Goal: Check status: Check status

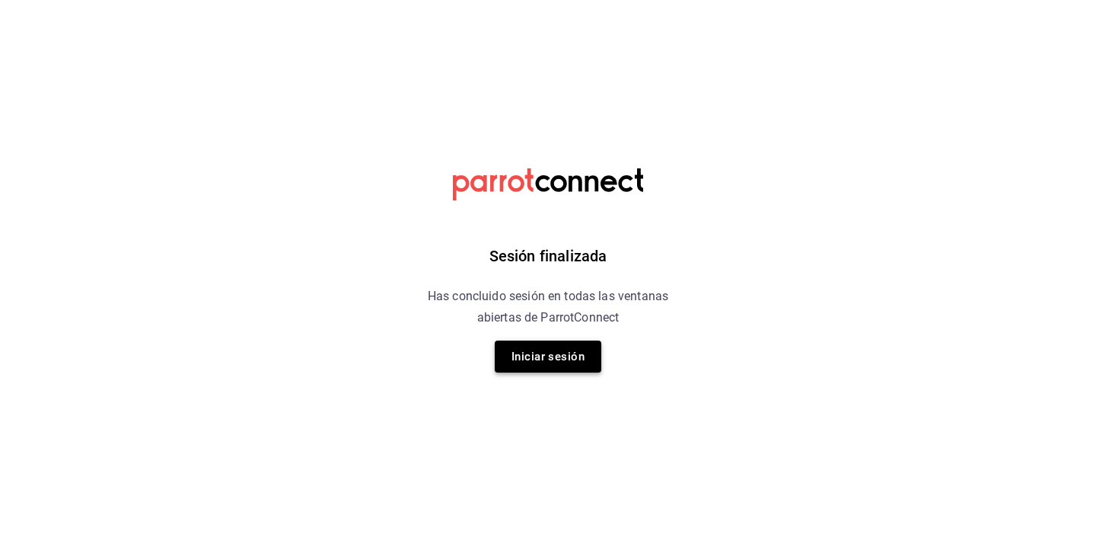
click at [582, 351] on button "Iniciar sesión" at bounding box center [548, 356] width 107 height 32
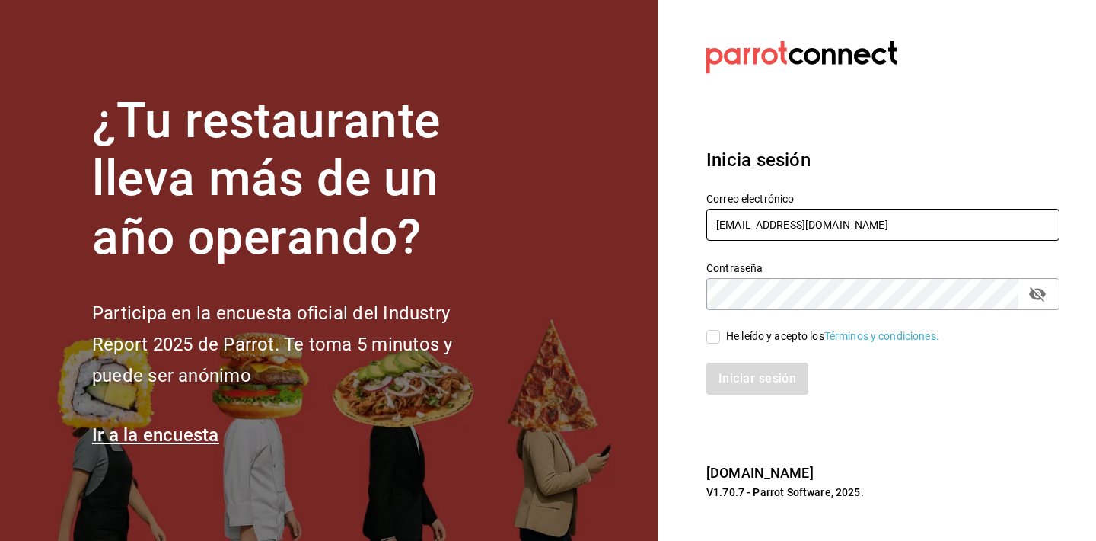
type input "[EMAIL_ADDRESS][DOMAIN_NAME]"
click at [1042, 300] on icon "passwordField" at bounding box center [1038, 294] width 18 height 18
click at [771, 337] on div "He leído y acepto los Términos y condiciones." at bounding box center [832, 336] width 213 height 16
click at [720, 337] on input "He leído y acepto los Términos y condiciones." at bounding box center [714, 337] width 14 height 14
checkbox input "true"
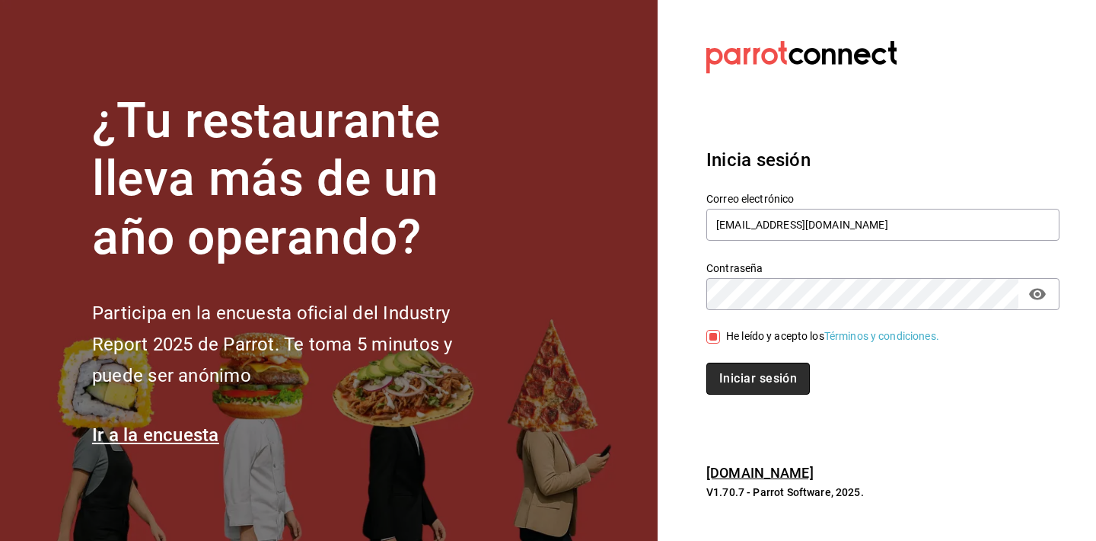
click at [758, 373] on button "Iniciar sesión" at bounding box center [759, 378] width 104 height 32
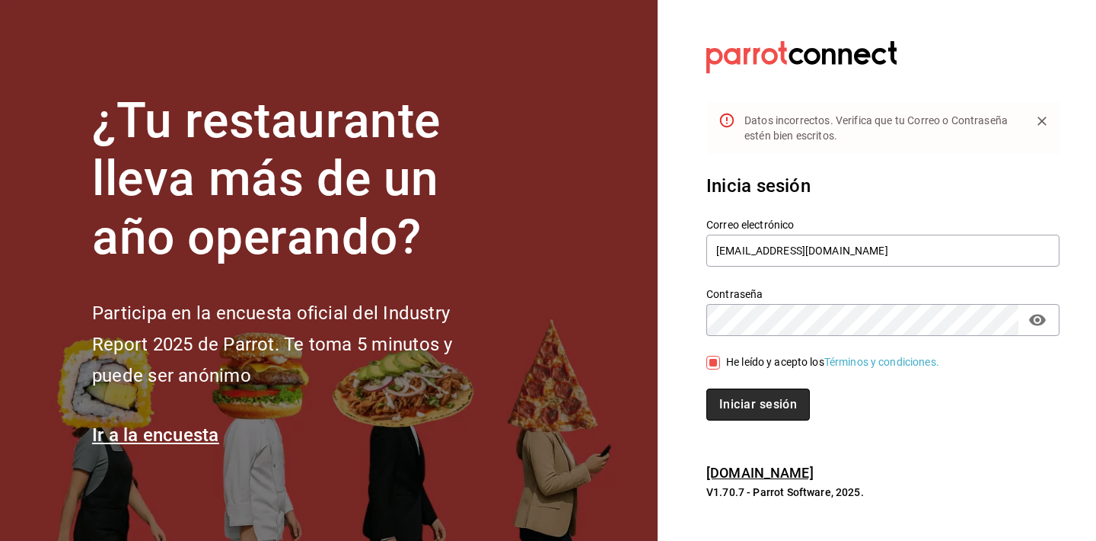
click at [758, 399] on button "Iniciar sesión" at bounding box center [759, 404] width 104 height 32
click at [857, 253] on input "[EMAIL_ADDRESS][DOMAIN_NAME]" at bounding box center [883, 251] width 353 height 32
type input "[EMAIL_ADDRESS][DOMAIN_NAME]"
click at [979, 172] on h3 "Inicia sesión" at bounding box center [883, 185] width 353 height 27
click at [784, 399] on button "Iniciar sesión" at bounding box center [759, 404] width 104 height 32
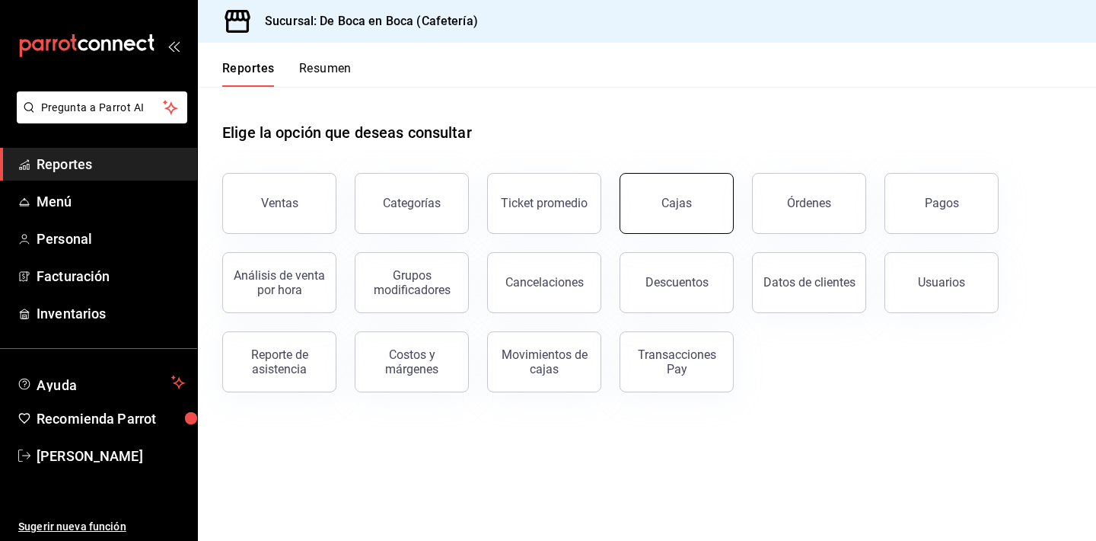
click at [667, 198] on div "Cajas" at bounding box center [677, 203] width 31 height 18
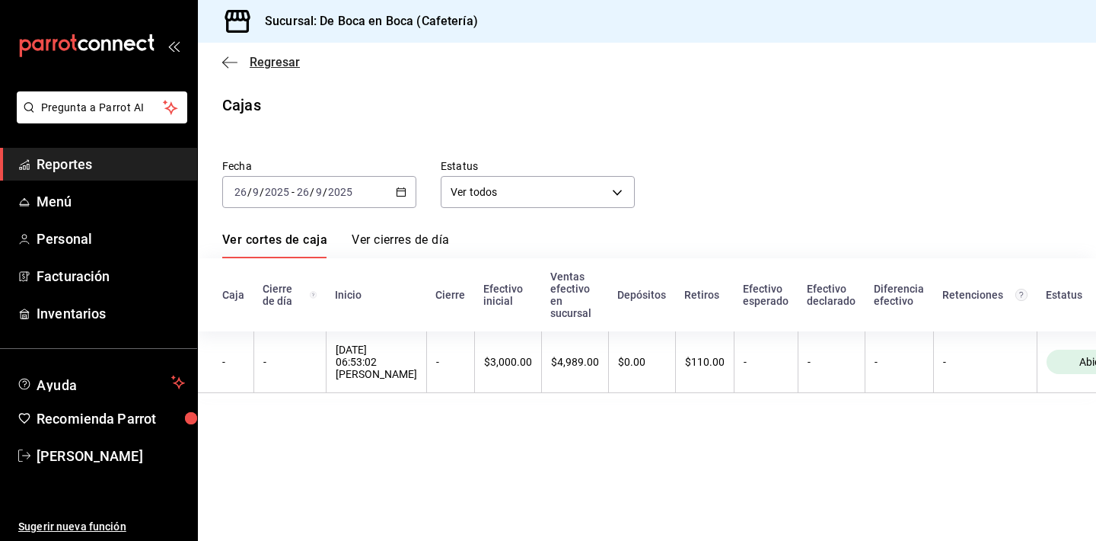
click at [263, 65] on span "Regresar" at bounding box center [275, 62] width 50 height 14
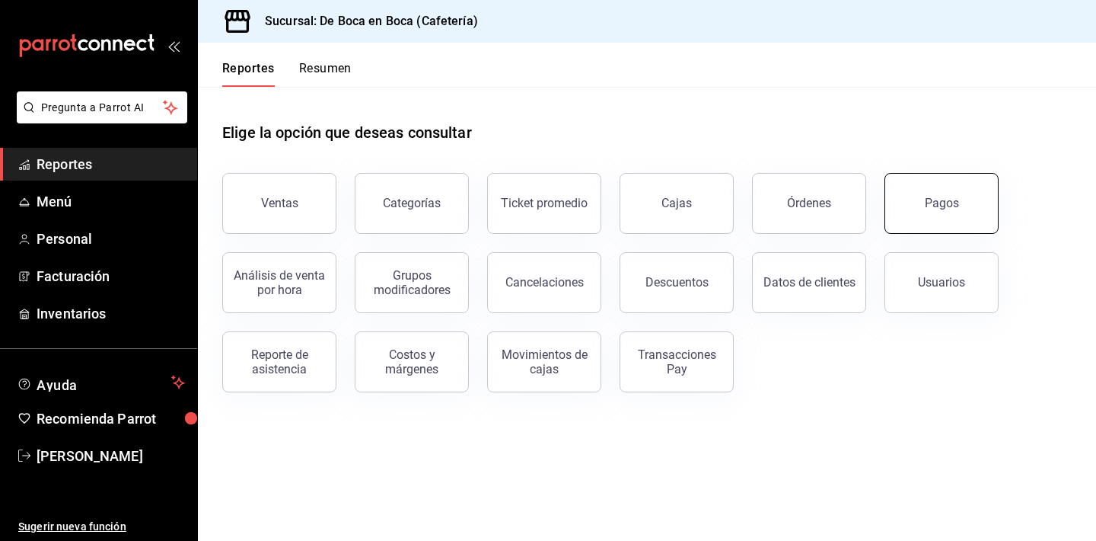
click at [961, 190] on button "Pagos" at bounding box center [942, 203] width 114 height 61
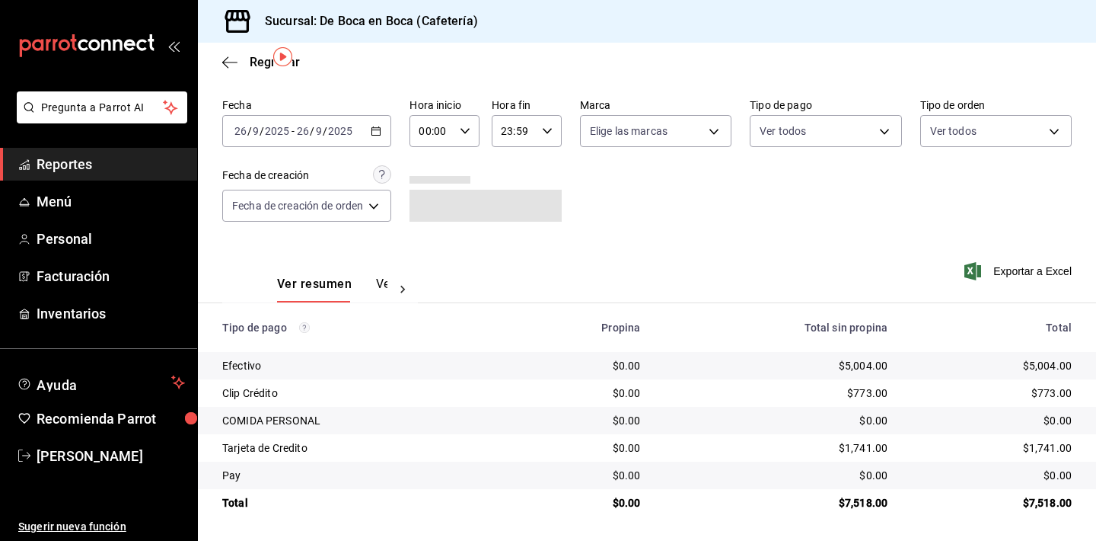
scroll to position [49, 0]
click at [255, 58] on span "Regresar" at bounding box center [275, 62] width 50 height 14
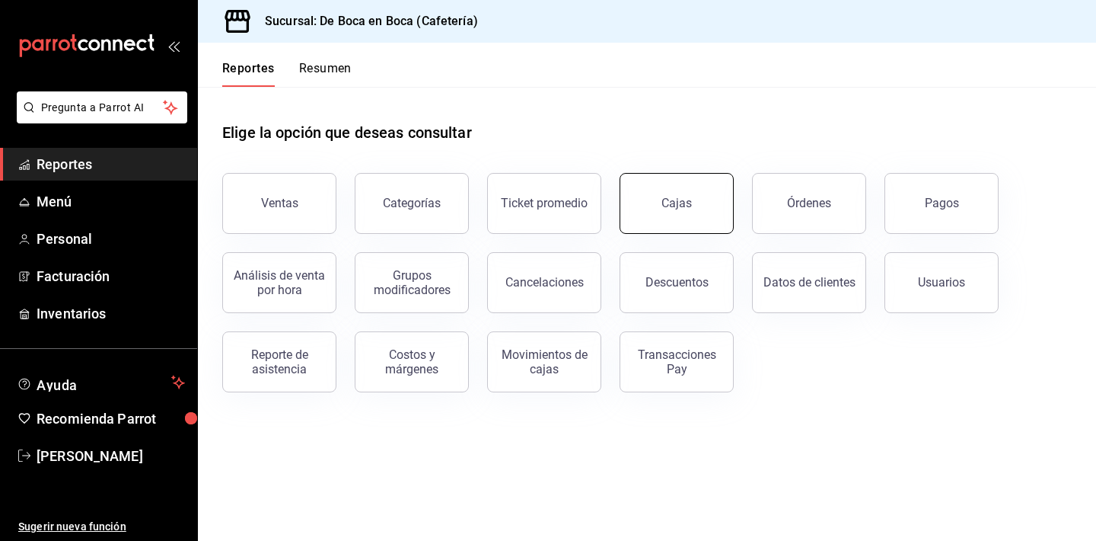
click at [665, 174] on div "Cajas" at bounding box center [668, 194] width 132 height 79
click at [694, 209] on link "Cajas" at bounding box center [677, 203] width 114 height 61
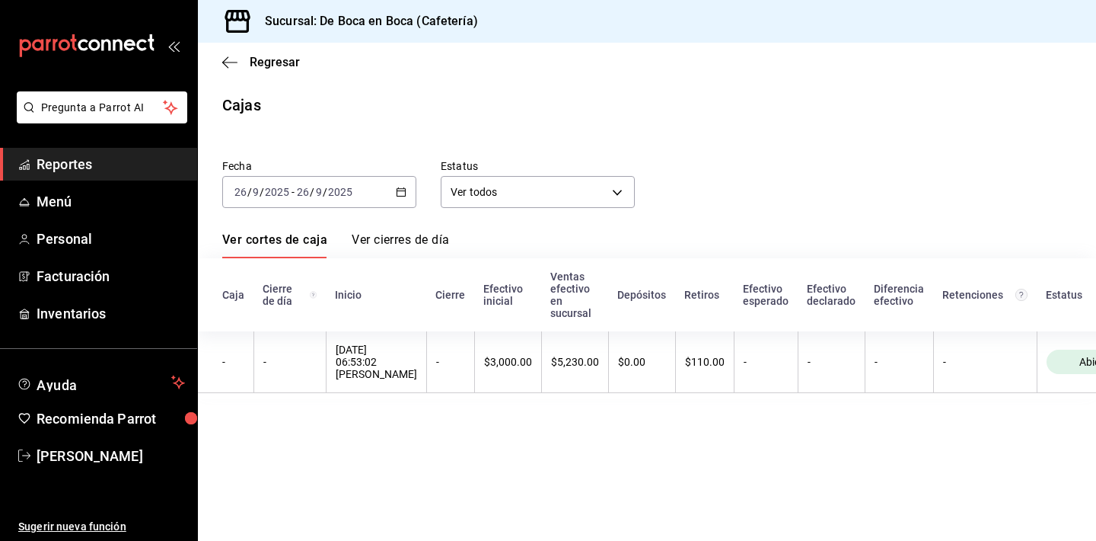
click at [401, 199] on div "2025-09-26 26 / 9 / 2025 - 2025-09-26 26 / 9 / 2025" at bounding box center [319, 192] width 194 height 32
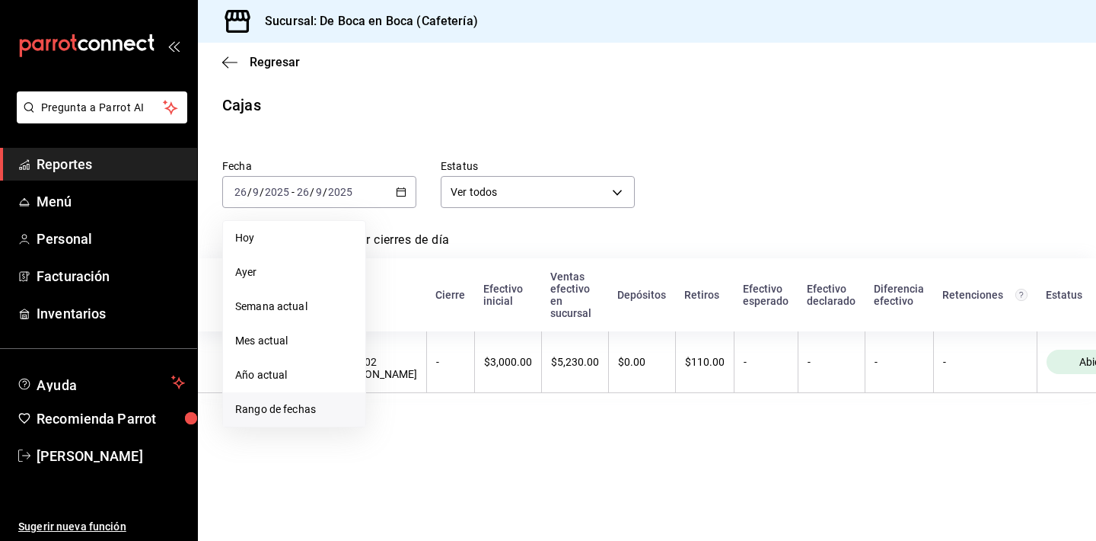
click at [315, 407] on span "Rango de fechas" at bounding box center [294, 409] width 118 height 16
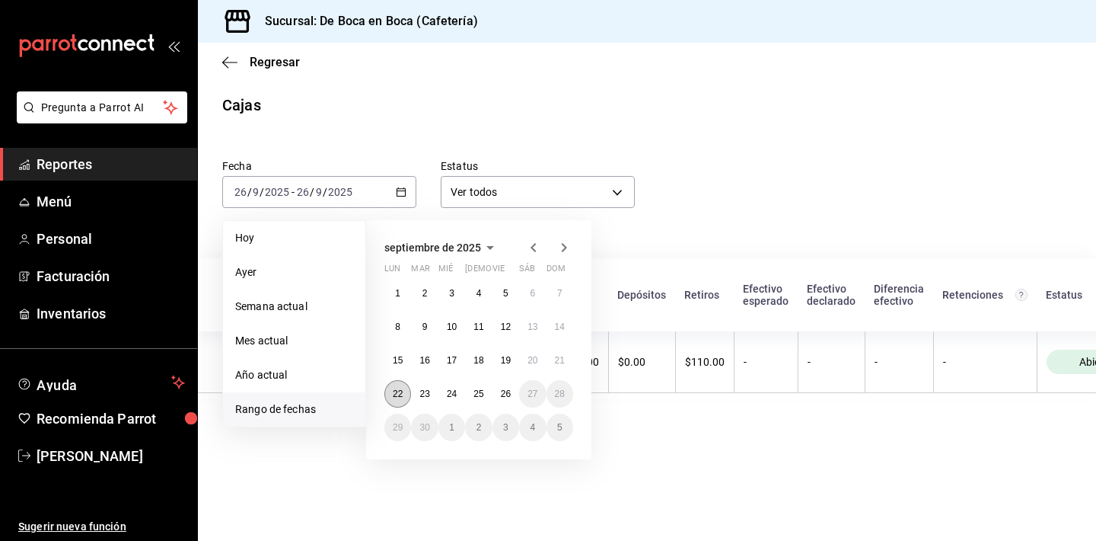
click at [401, 393] on abbr "22" at bounding box center [398, 393] width 10 height 11
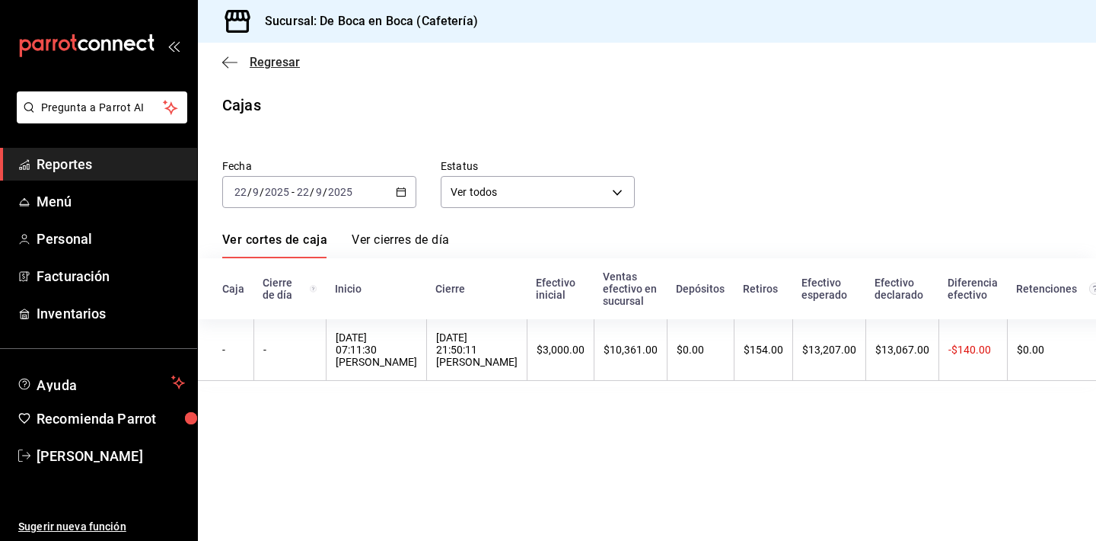
click at [265, 65] on span "Regresar" at bounding box center [275, 62] width 50 height 14
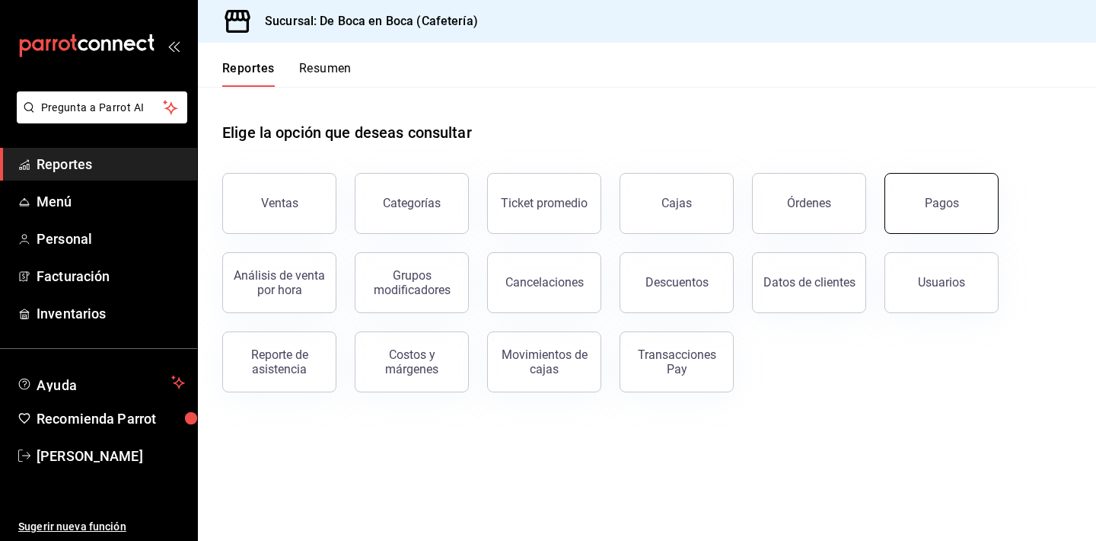
click at [976, 199] on button "Pagos" at bounding box center [942, 203] width 114 height 61
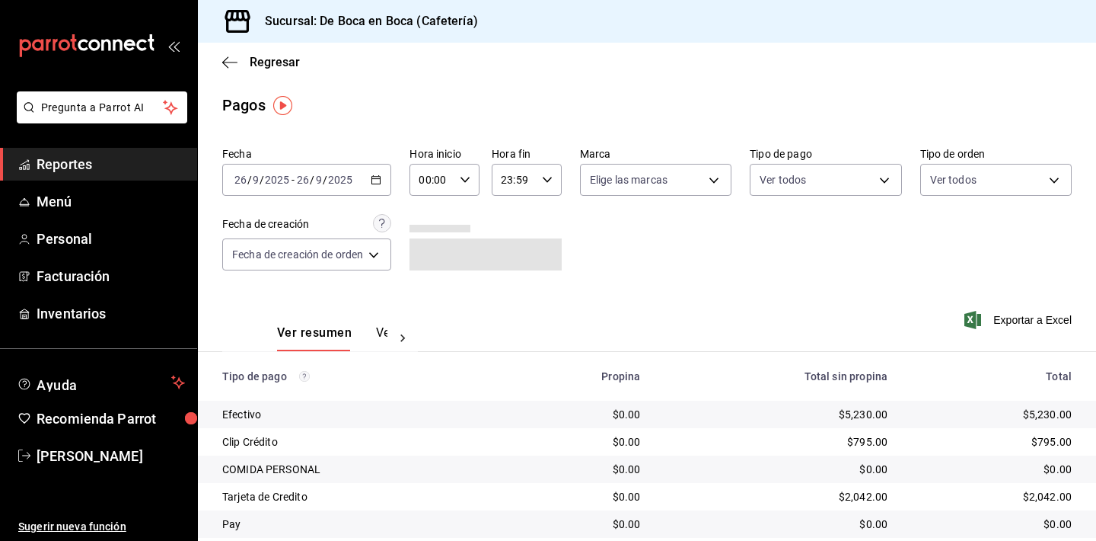
click at [374, 183] on \(Stroke\) "button" at bounding box center [376, 180] width 9 height 8
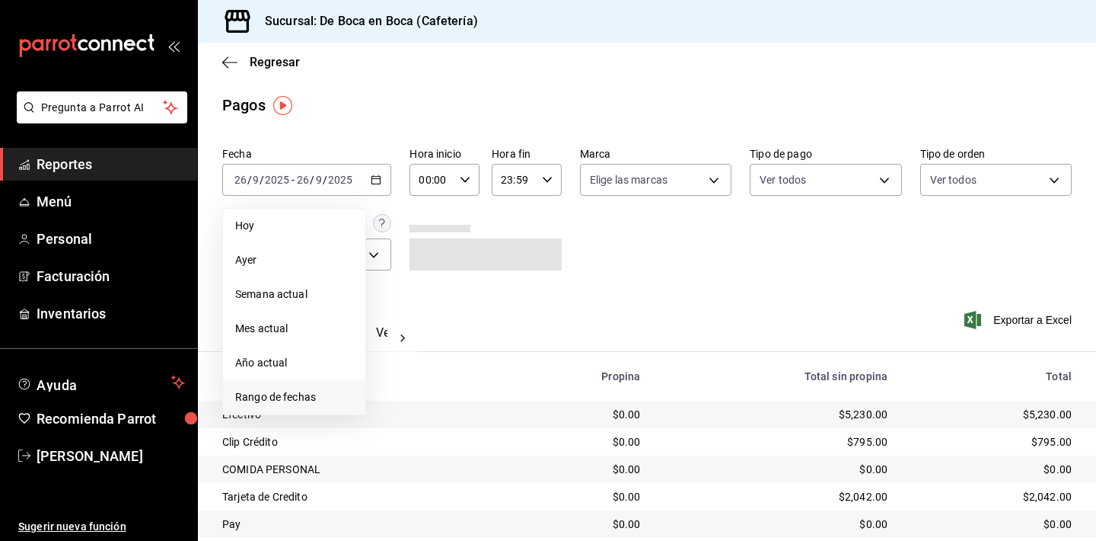
click at [286, 388] on li "Rango de fechas" at bounding box center [294, 397] width 142 height 34
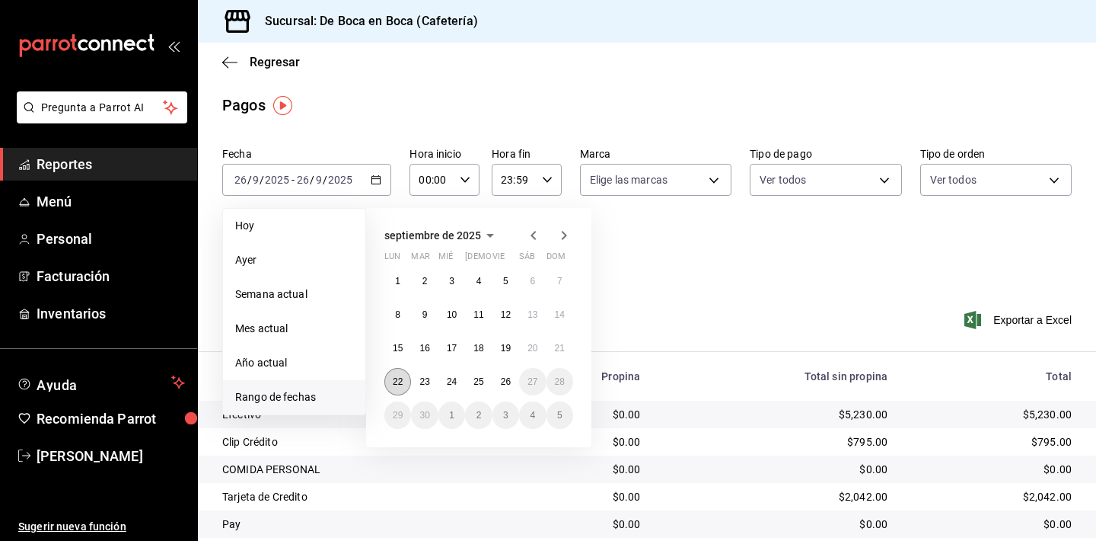
click at [400, 375] on button "22" at bounding box center [398, 381] width 27 height 27
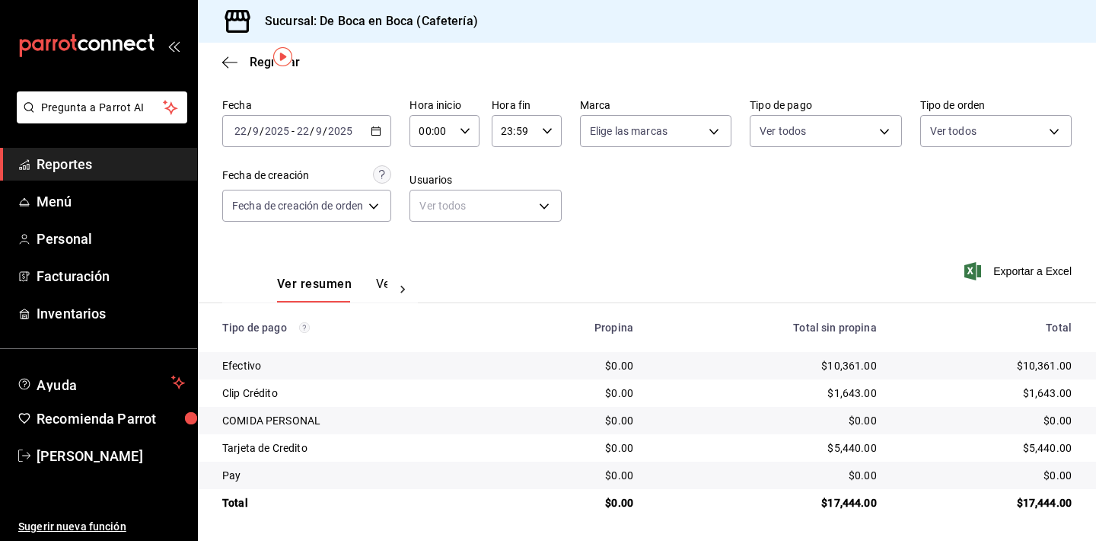
scroll to position [49, 0]
click at [385, 136] on div "2025-09-22 22 / 9 / 2025 - 2025-09-22 22 / 9 / 2025" at bounding box center [306, 131] width 169 height 32
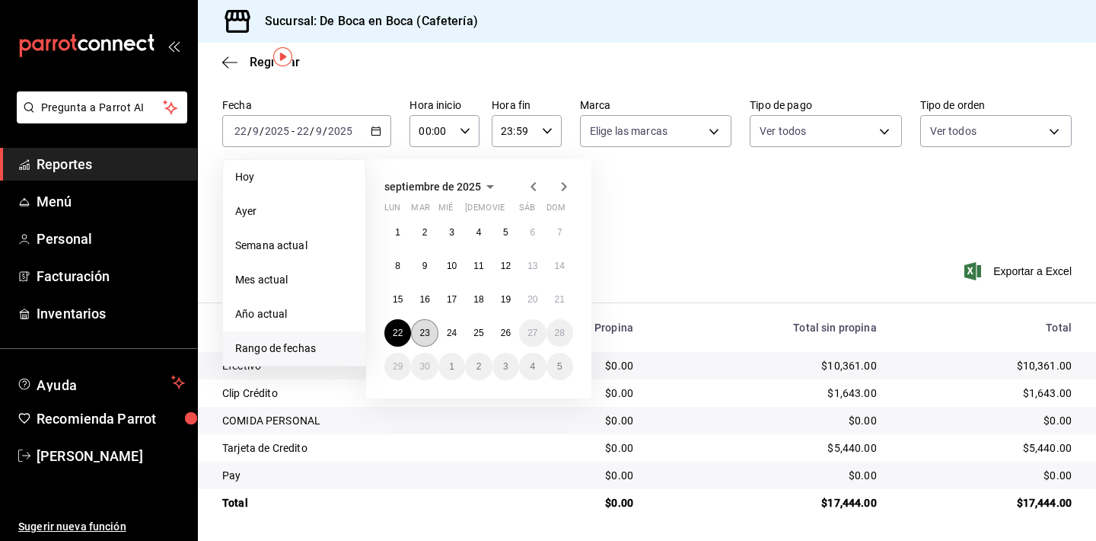
click at [430, 324] on button "23" at bounding box center [424, 332] width 27 height 27
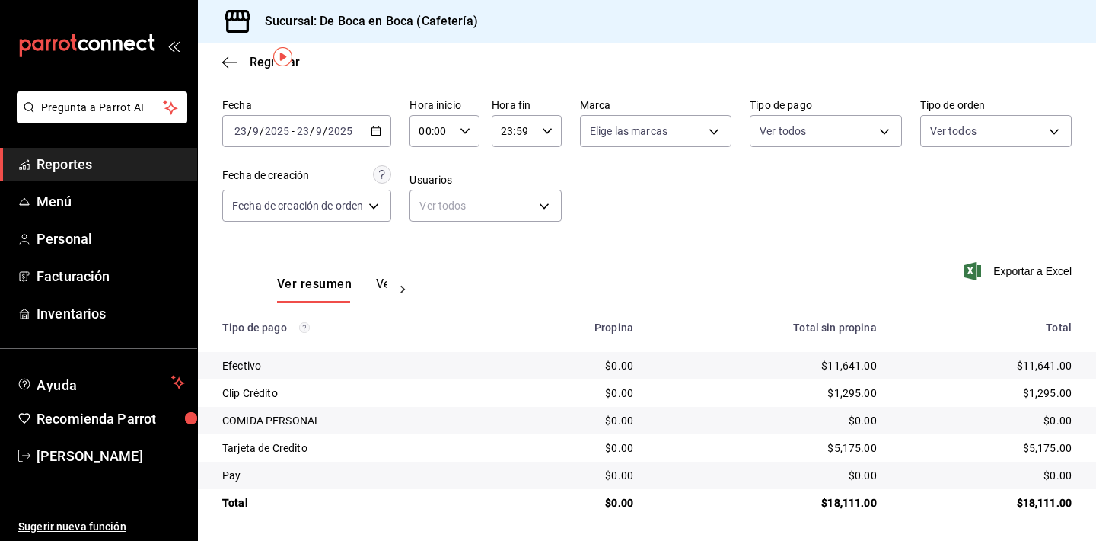
click at [330, 147] on div "Fecha 2025-09-23 23 / 9 / 2025 - 2025-09-23 23 / 9 / 2025 Hora inicio 00:00 Hor…" at bounding box center [647, 166] width 850 height 148
click at [330, 133] on input "2025" at bounding box center [340, 131] width 26 height 12
click at [374, 134] on \(Stroke\) "button" at bounding box center [376, 131] width 9 height 8
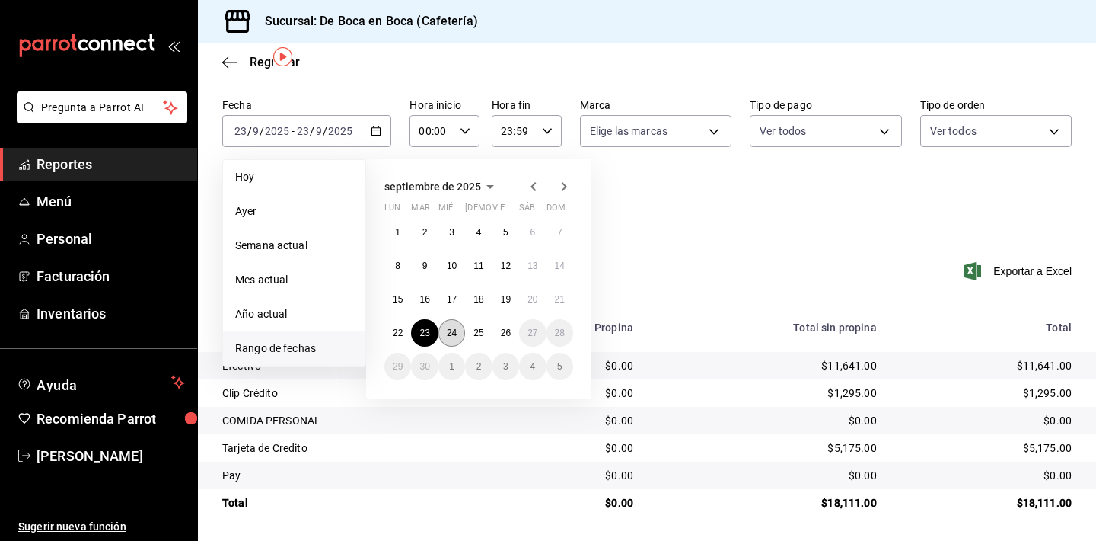
click at [452, 328] on abbr "24" at bounding box center [452, 332] width 10 height 11
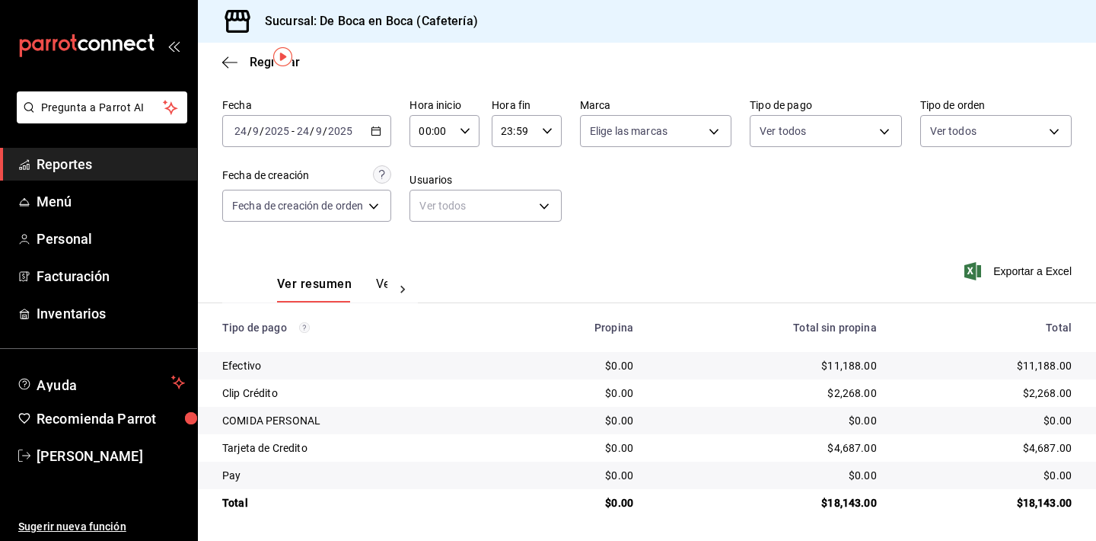
click at [387, 132] on div "2025-09-24 24 / 9 / 2025 - 2025-09-24 24 / 9 / 2025" at bounding box center [306, 131] width 169 height 32
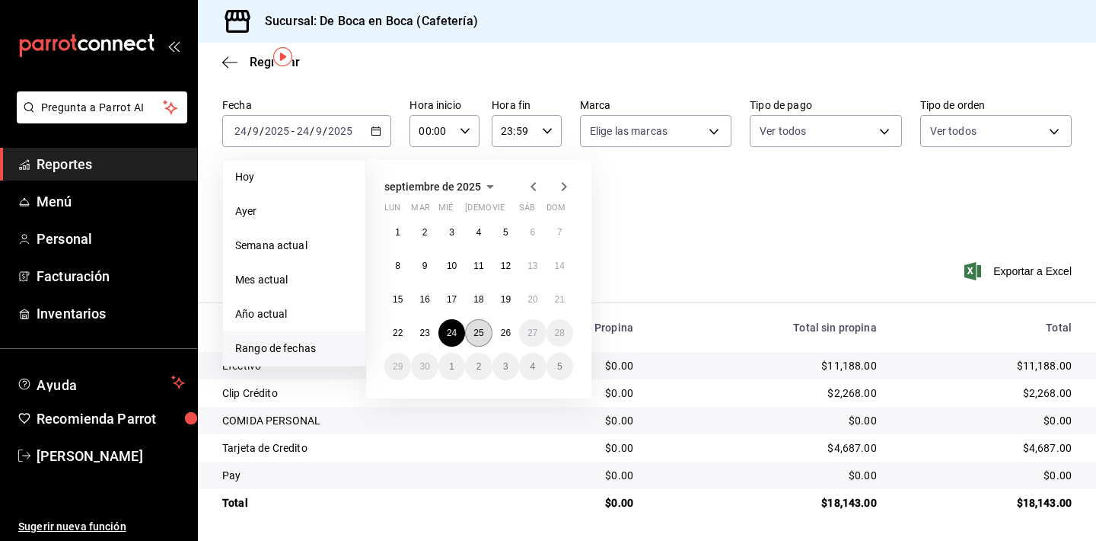
click at [484, 330] on abbr "25" at bounding box center [479, 332] width 10 height 11
click at [489, 335] on button "25" at bounding box center [478, 332] width 27 height 27
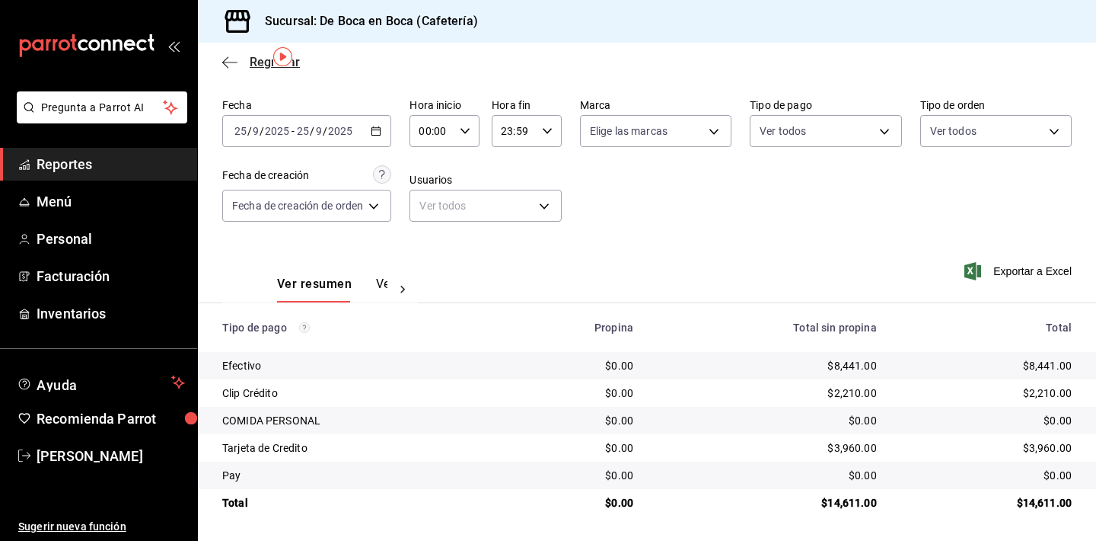
click at [259, 65] on span "Regresar" at bounding box center [275, 62] width 50 height 14
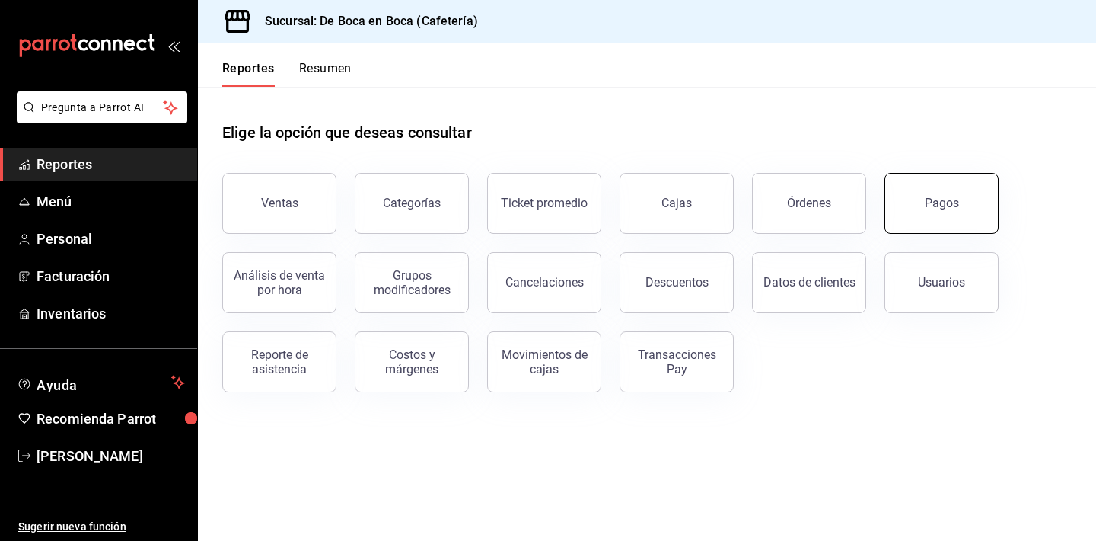
click at [965, 199] on button "Pagos" at bounding box center [942, 203] width 114 height 61
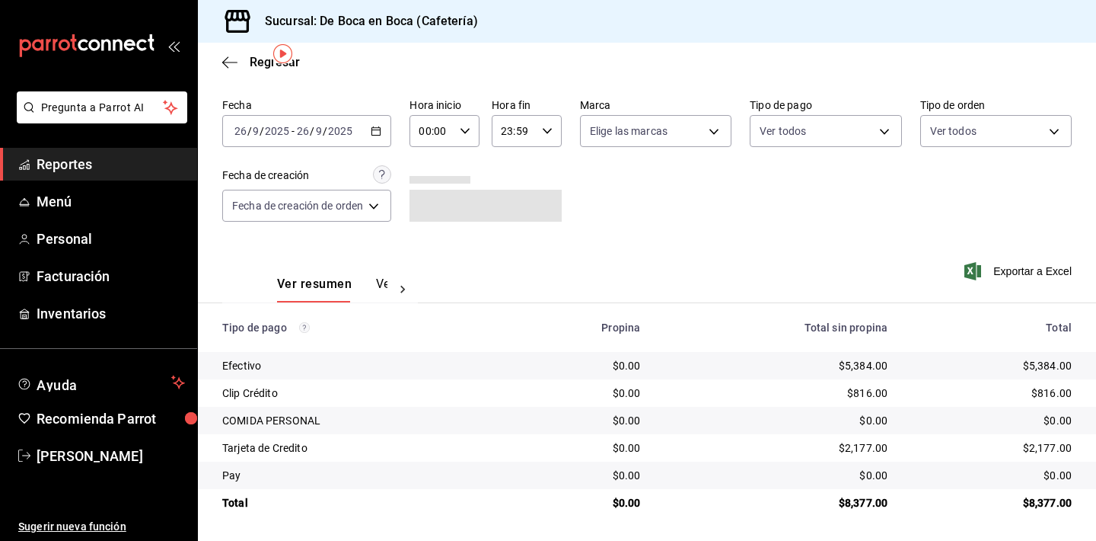
scroll to position [49, 0]
